Goal: Understand process/instructions: Learn how to perform a task or action

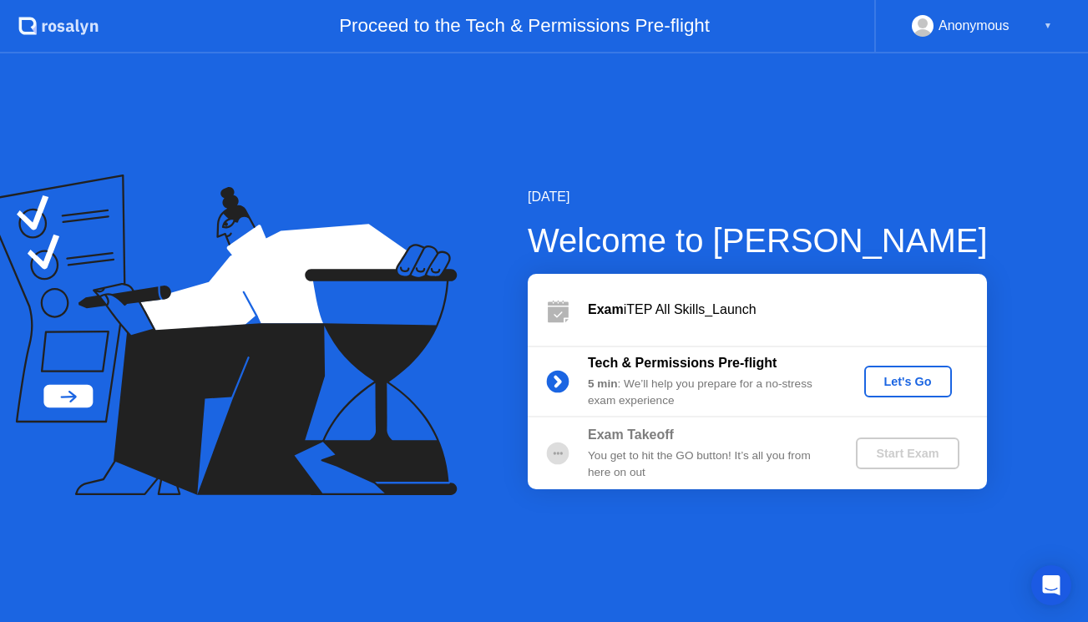
click at [919, 391] on button "Let's Go" at bounding box center [908, 382] width 88 height 32
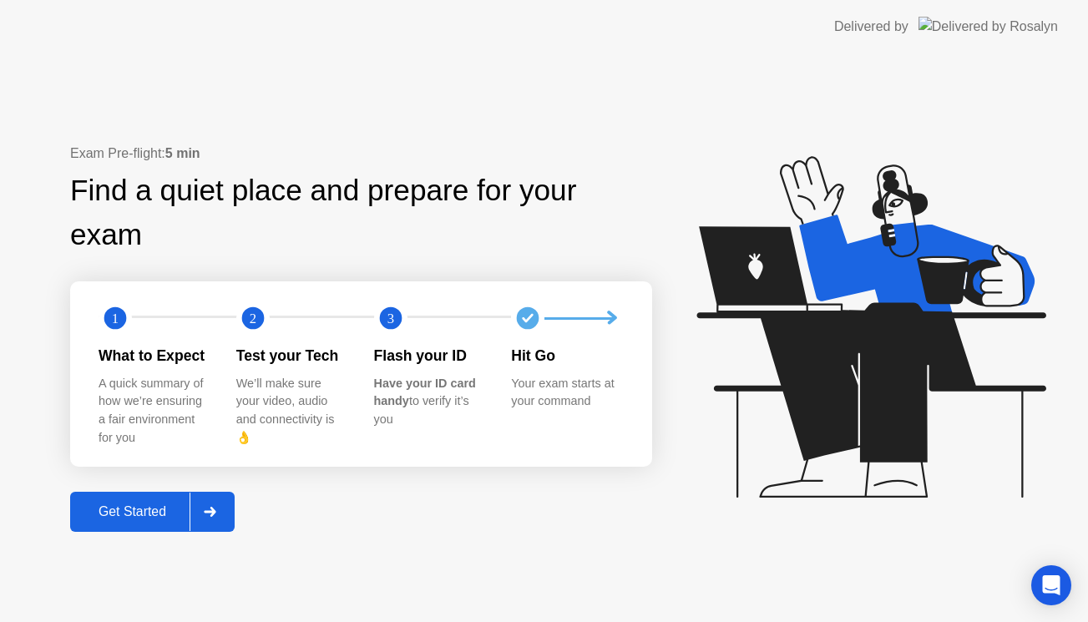
click at [109, 501] on button "Get Started" at bounding box center [152, 512] width 165 height 40
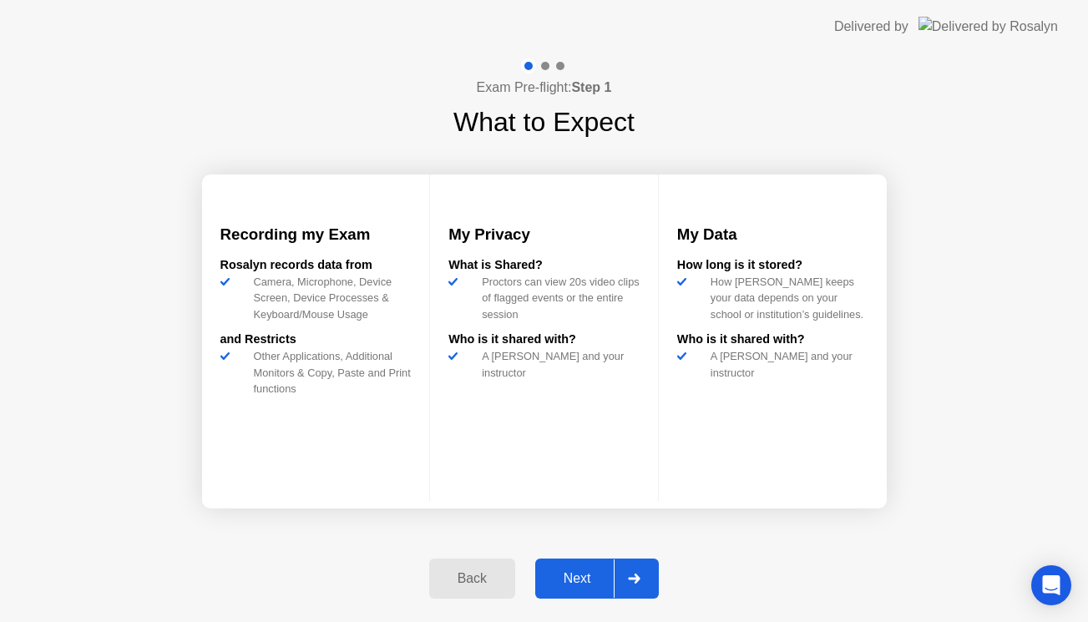
click at [590, 589] on button "Next" at bounding box center [597, 579] width 124 height 40
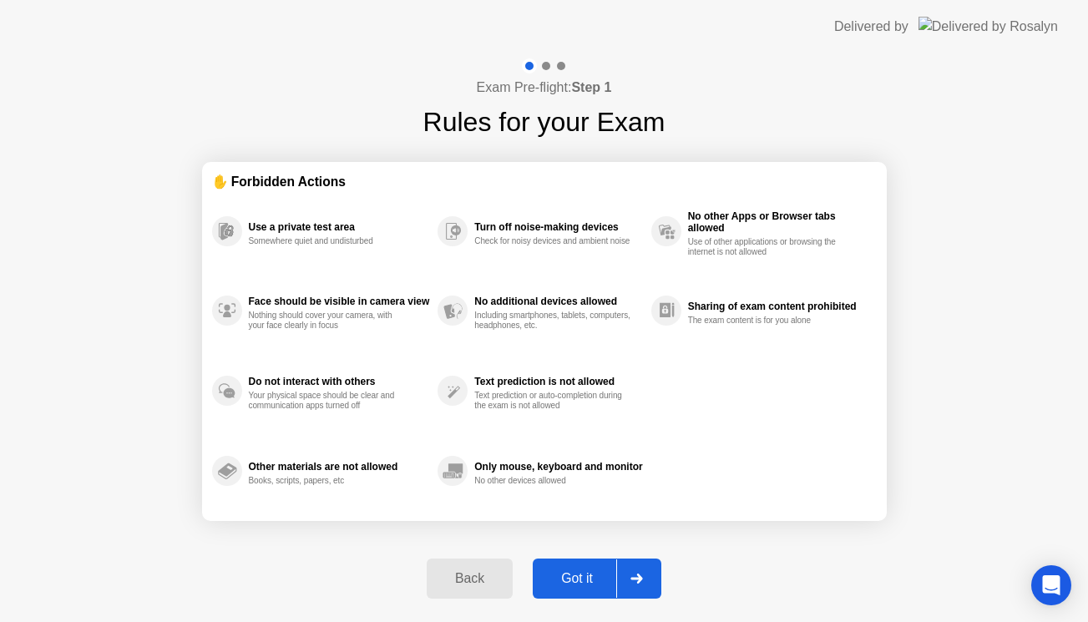
click at [591, 589] on button "Got it" at bounding box center [597, 579] width 129 height 40
select select "Available cameras"
select select "Available speakers"
select select "Available microphones"
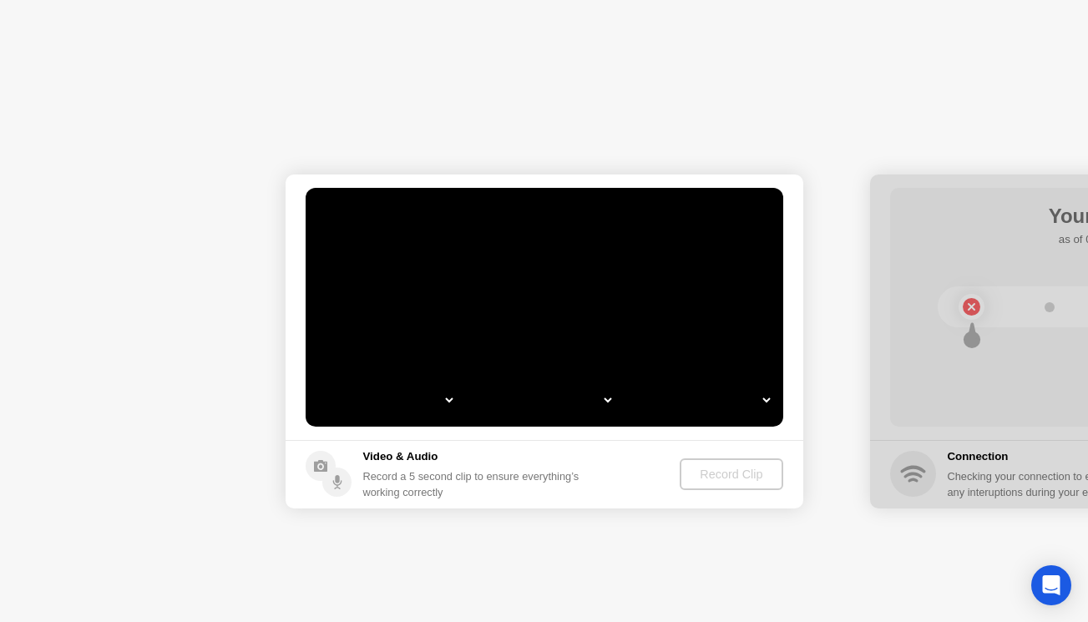
select select "**********"
select select "*******"
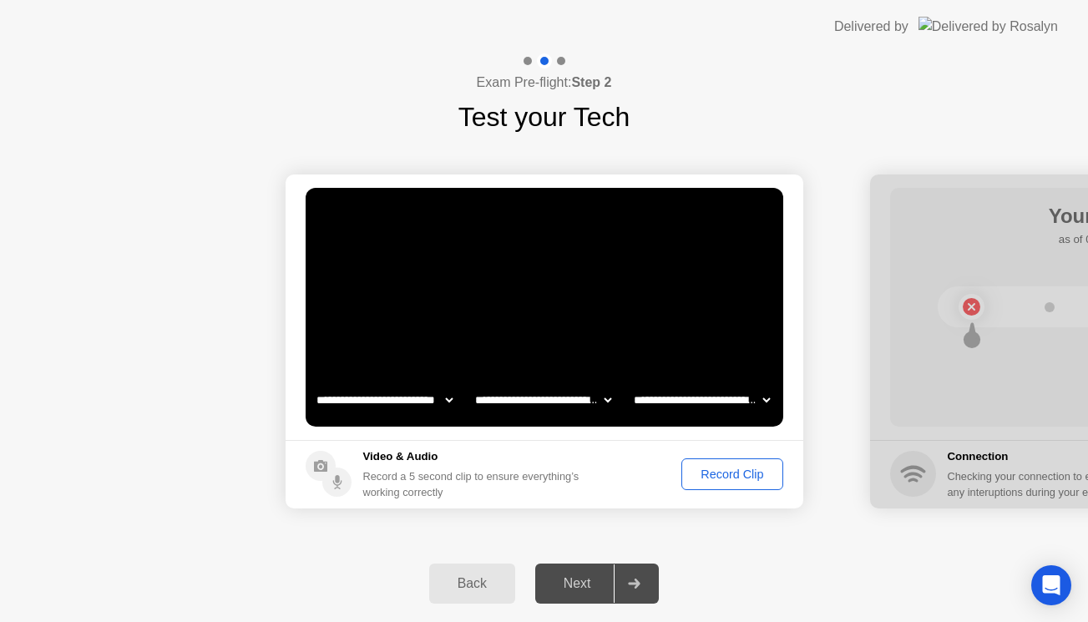
click at [586, 581] on div "Next" at bounding box center [577, 583] width 74 height 15
click at [724, 469] on div "Record Clip" at bounding box center [731, 474] width 89 height 13
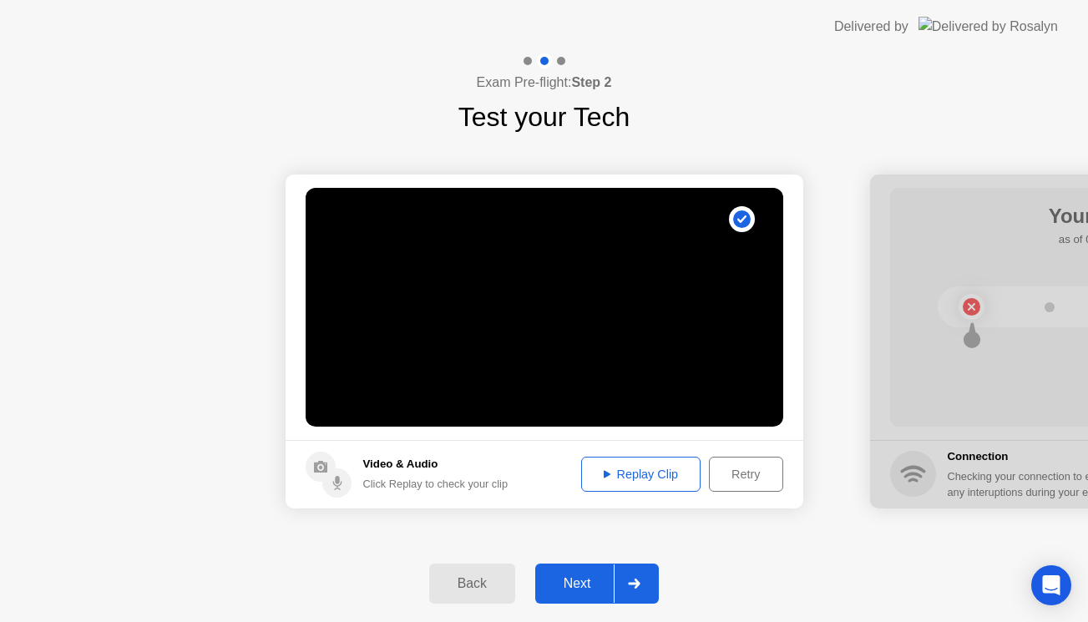
click at [582, 580] on div "Next" at bounding box center [577, 583] width 74 height 15
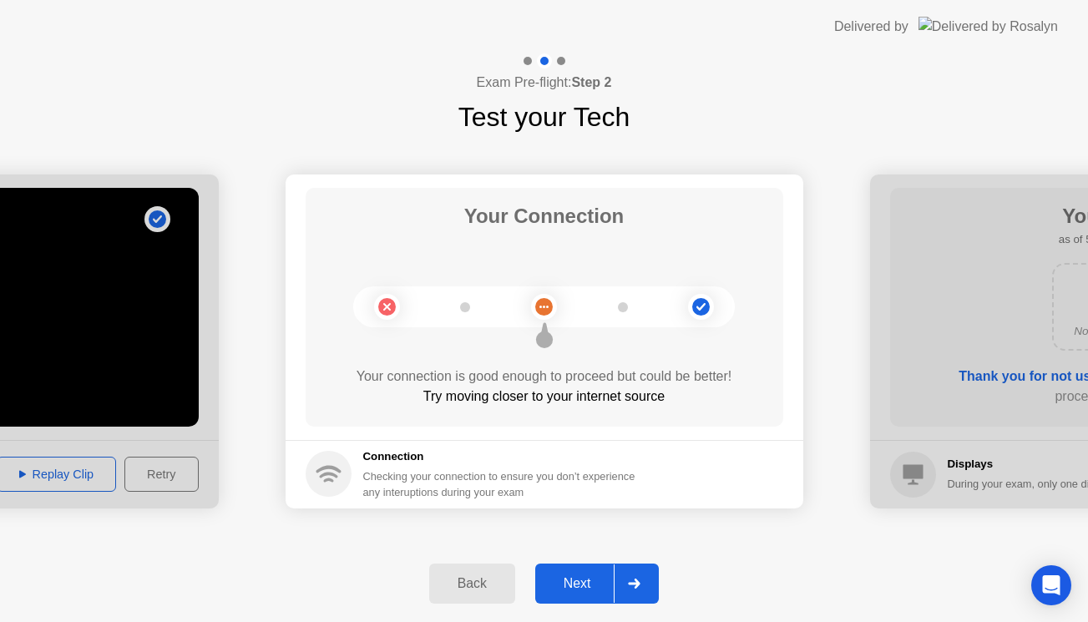
click at [582, 580] on div "Next" at bounding box center [577, 583] width 74 height 15
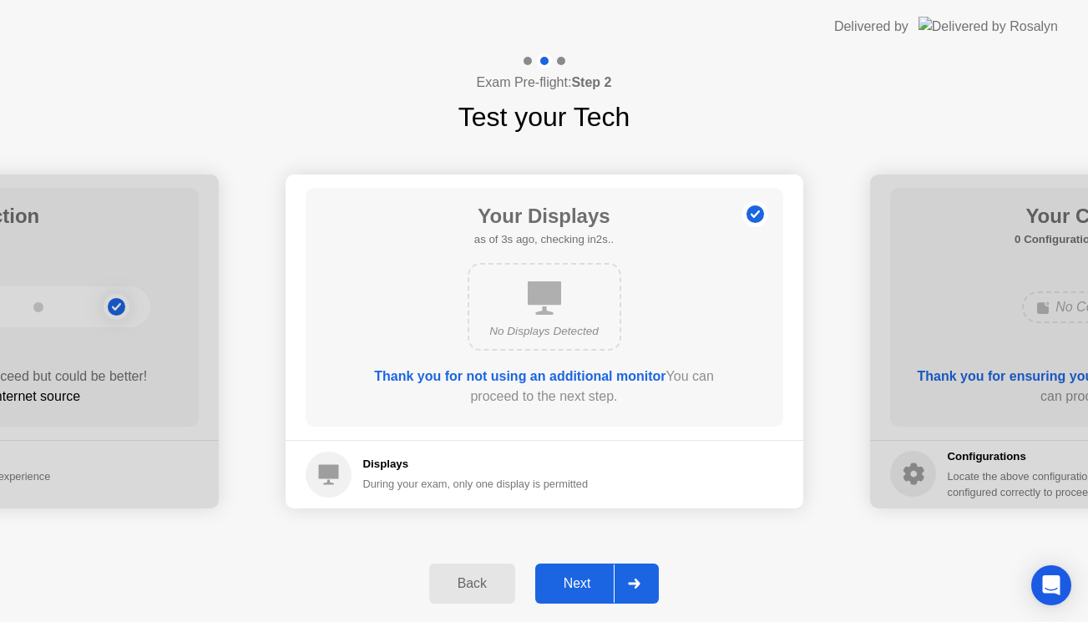
click at [582, 580] on div "Next" at bounding box center [577, 583] width 74 height 15
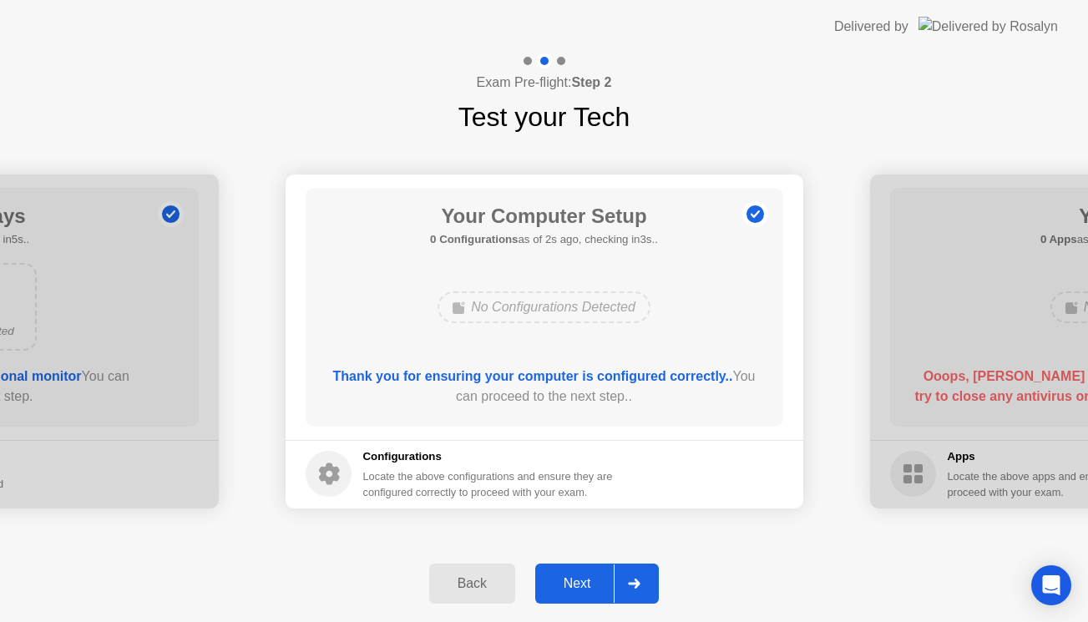
click at [582, 580] on div "Next" at bounding box center [577, 583] width 74 height 15
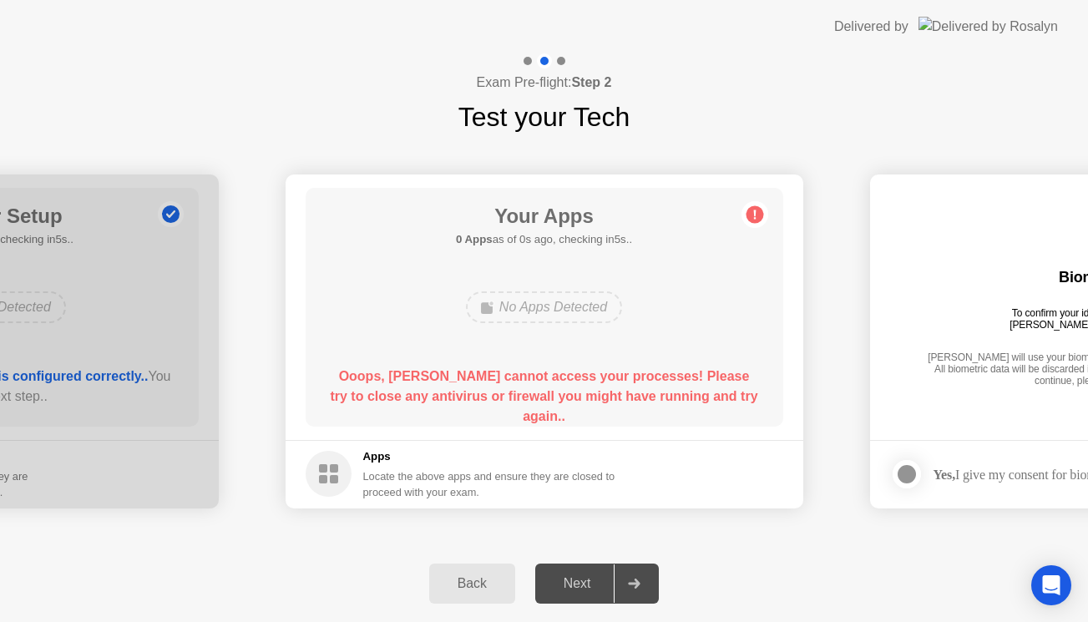
click at [755, 206] on circle at bounding box center [755, 214] width 18 height 18
click at [452, 576] on div "Back" at bounding box center [472, 583] width 76 height 15
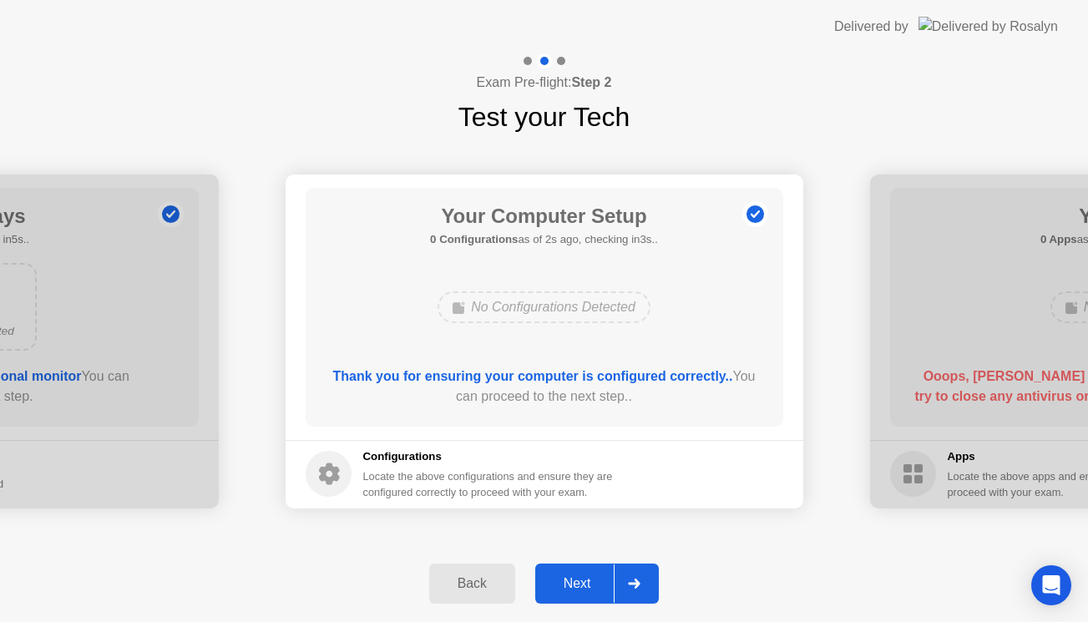
click at [560, 578] on div "Next" at bounding box center [577, 583] width 74 height 15
